Goal: Register for event/course

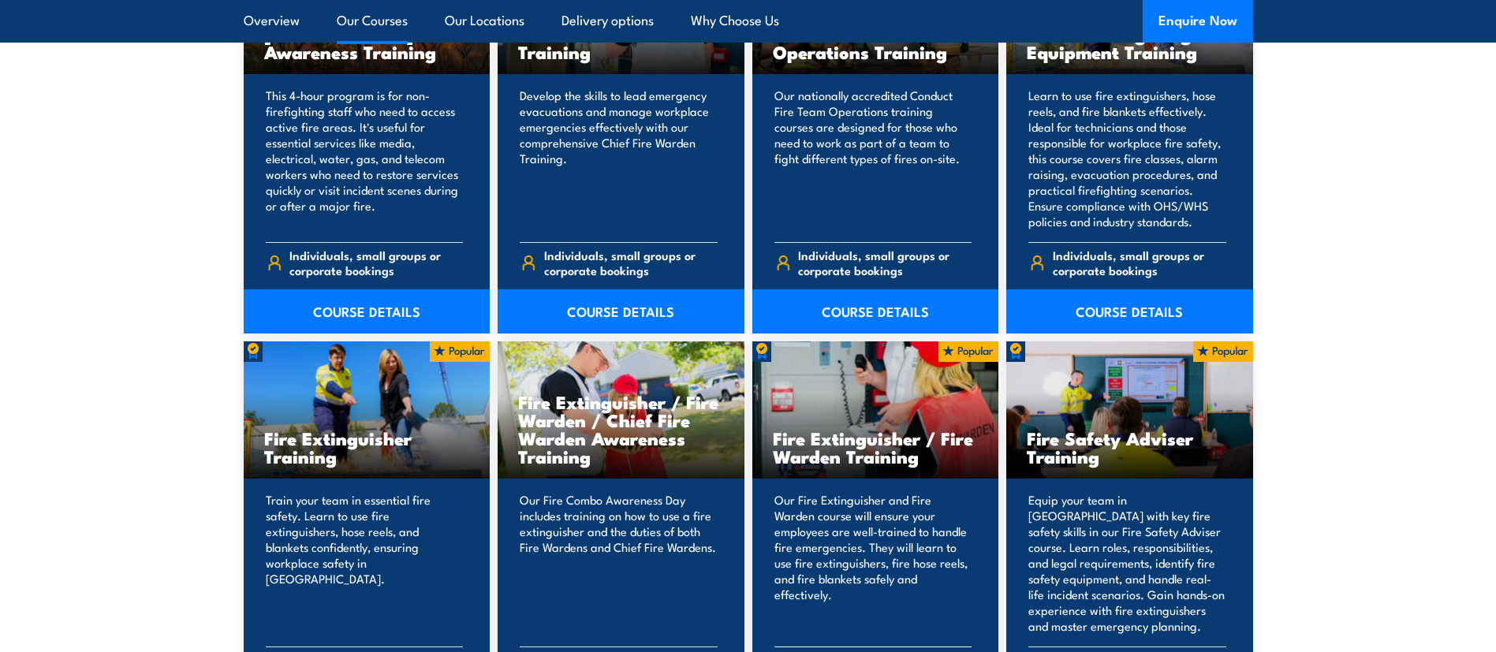
scroll to position [1564, 0]
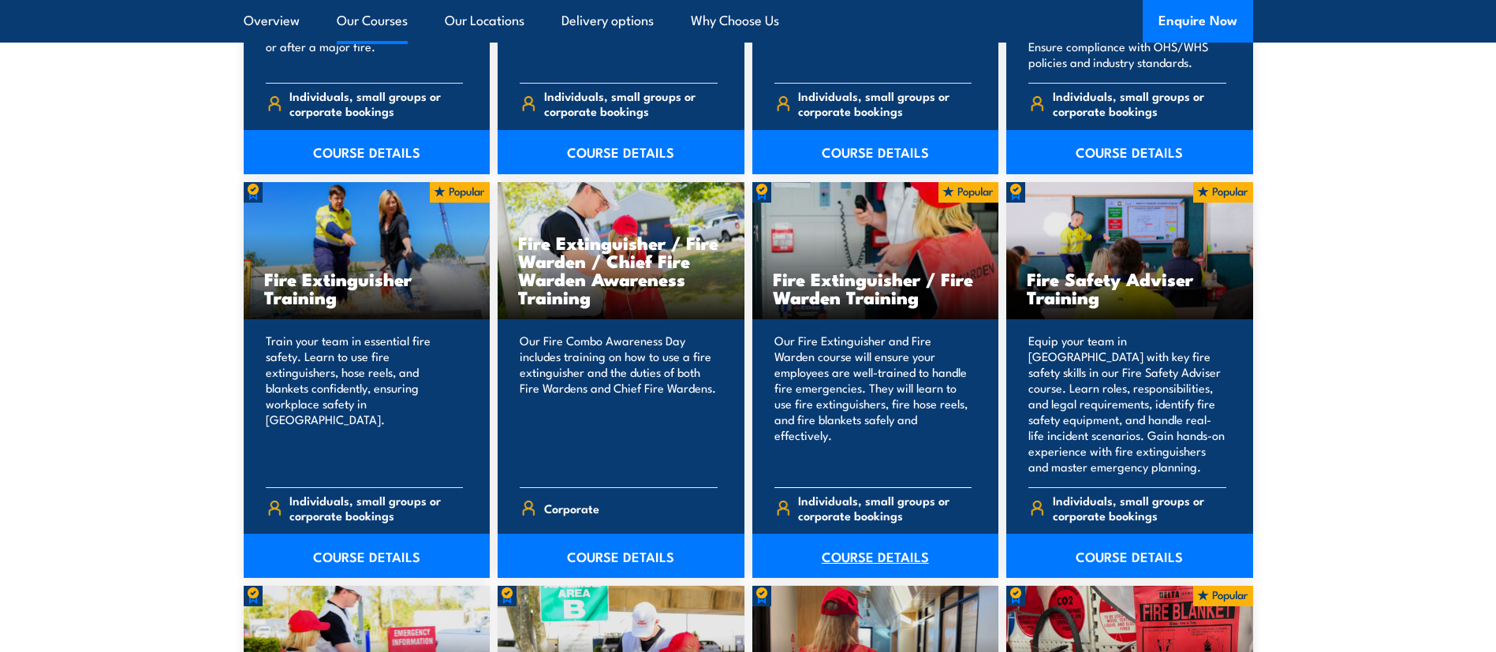
click at [872, 553] on link "COURSE DETAILS" at bounding box center [875, 556] width 247 height 44
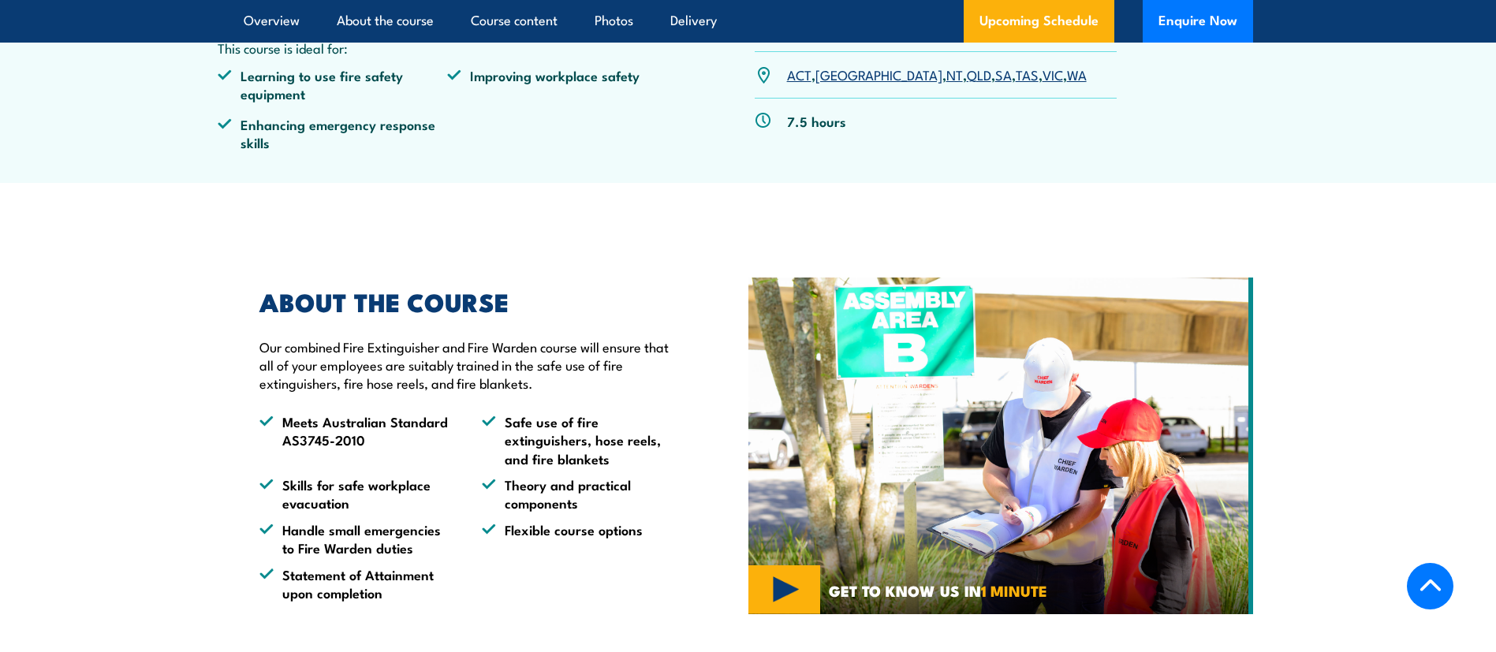
scroll to position [654, 0]
click at [803, 83] on link "ACT" at bounding box center [799, 74] width 24 height 19
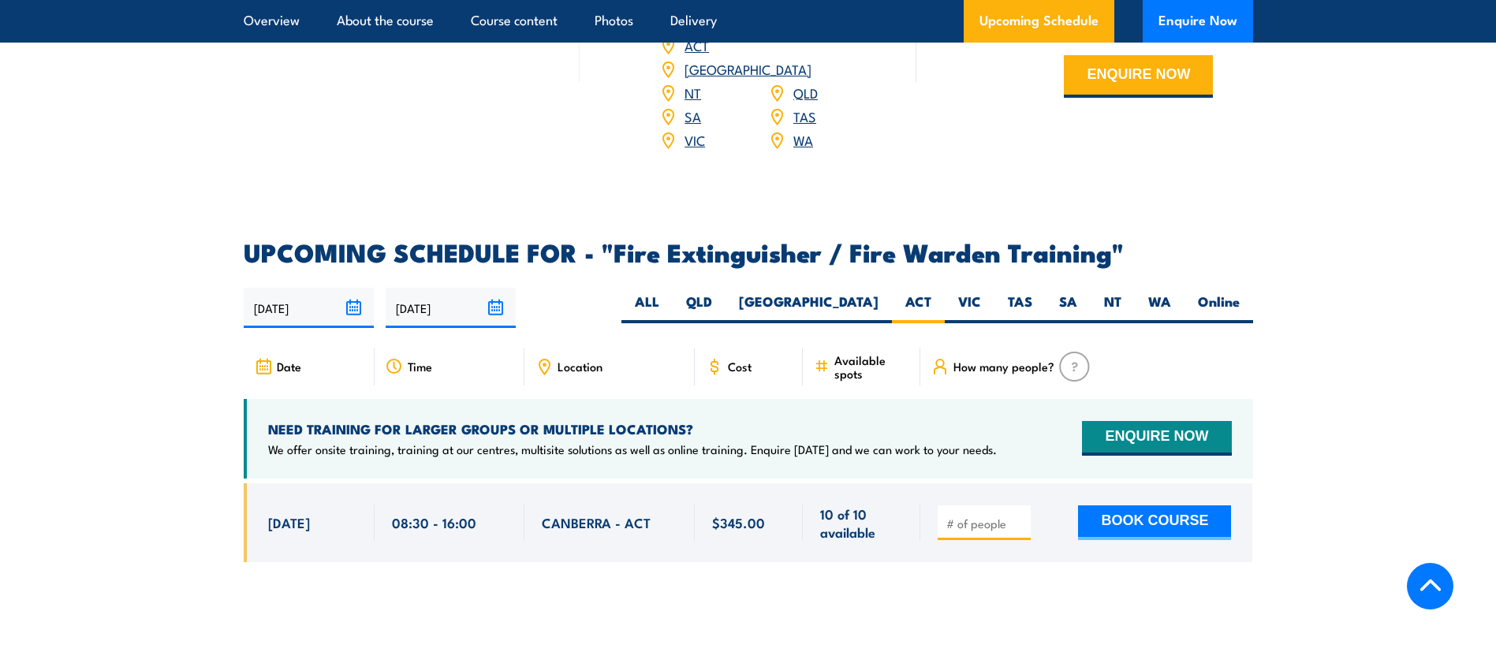
scroll to position [2392, 0]
